Goal: Task Accomplishment & Management: Use online tool/utility

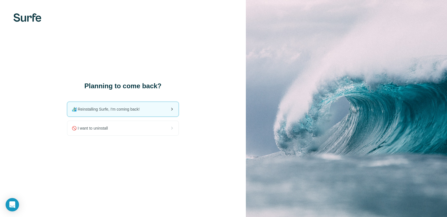
click at [111, 110] on span "🏄🏻‍♂️ Reinstalling Surfe, I'm coming back!" at bounding box center [108, 109] width 72 height 6
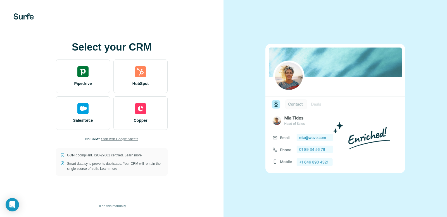
click at [125, 138] on span "Start with Google Sheets" at bounding box center [119, 139] width 37 height 5
